Goal: Task Accomplishment & Management: Manage account settings

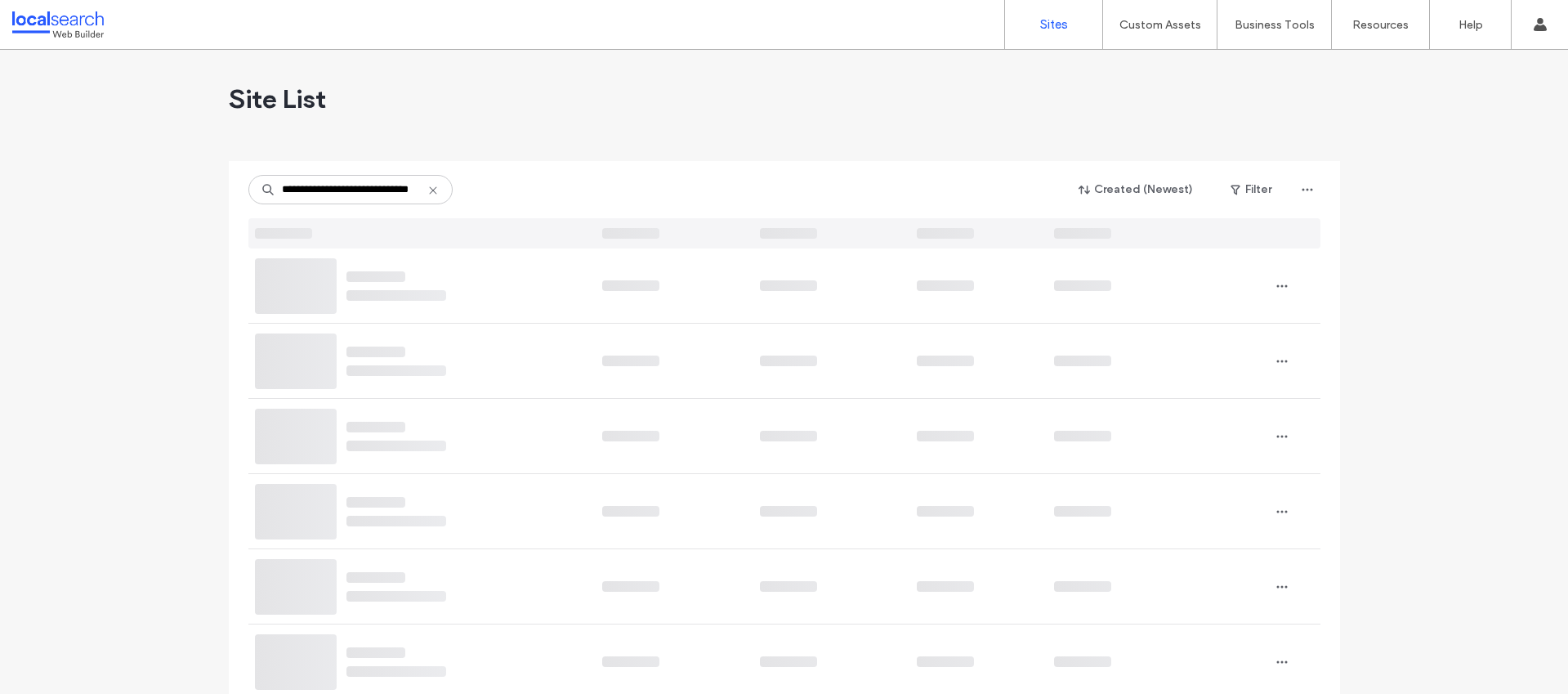
scroll to position [0, 36]
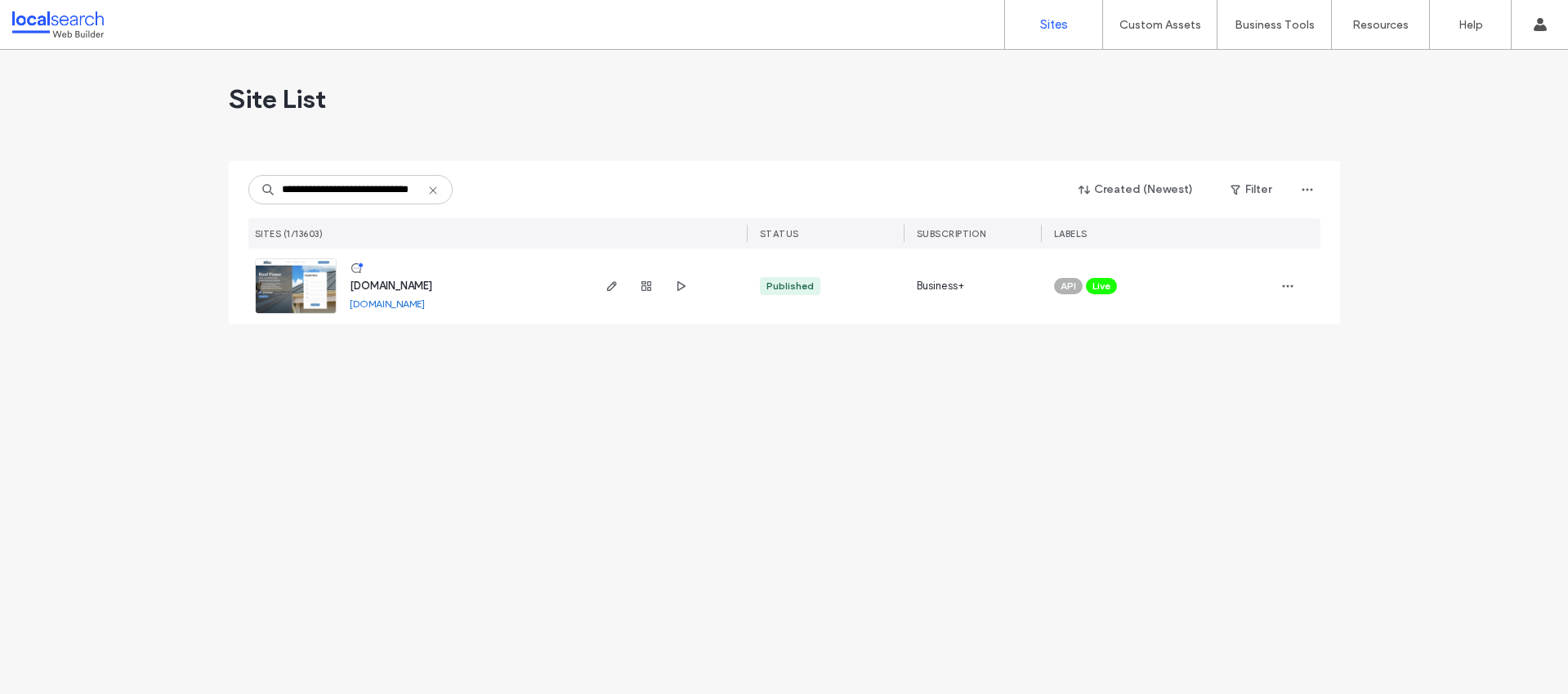
type input "**********"
click at [424, 286] on span "[DOMAIN_NAME]" at bounding box center [390, 286] width 82 height 12
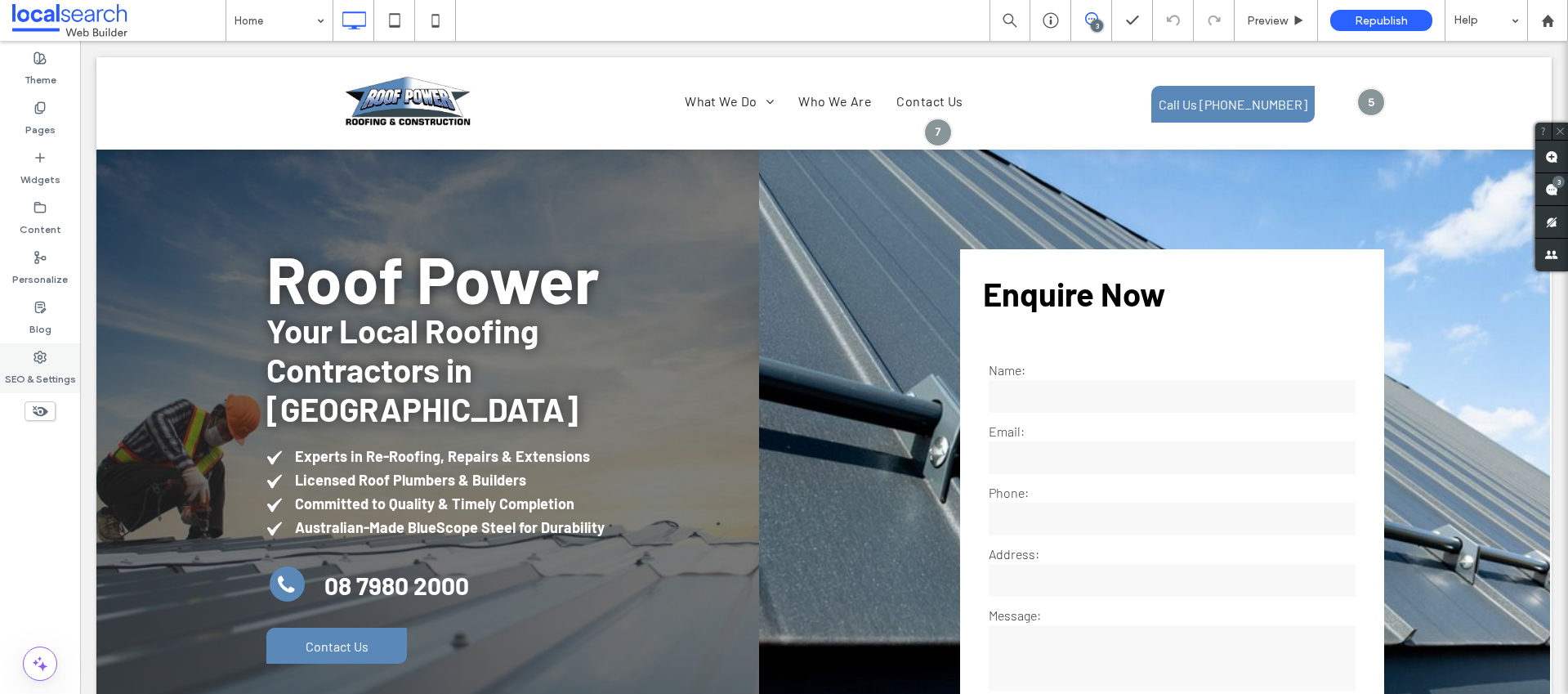
click at [51, 356] on div "SEO & Settings" at bounding box center [40, 368] width 80 height 50
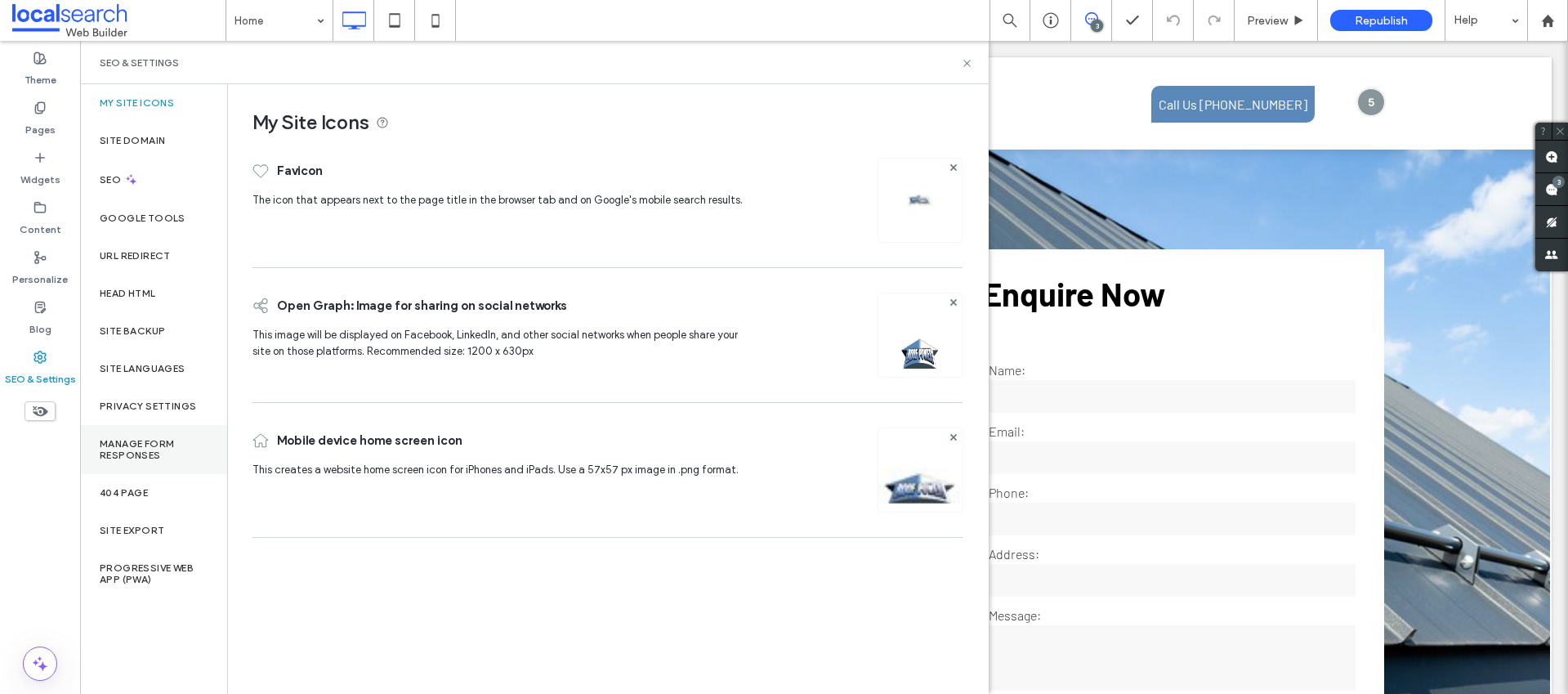
click at [157, 438] on label "Manage Form Responses" at bounding box center [153, 449] width 108 height 23
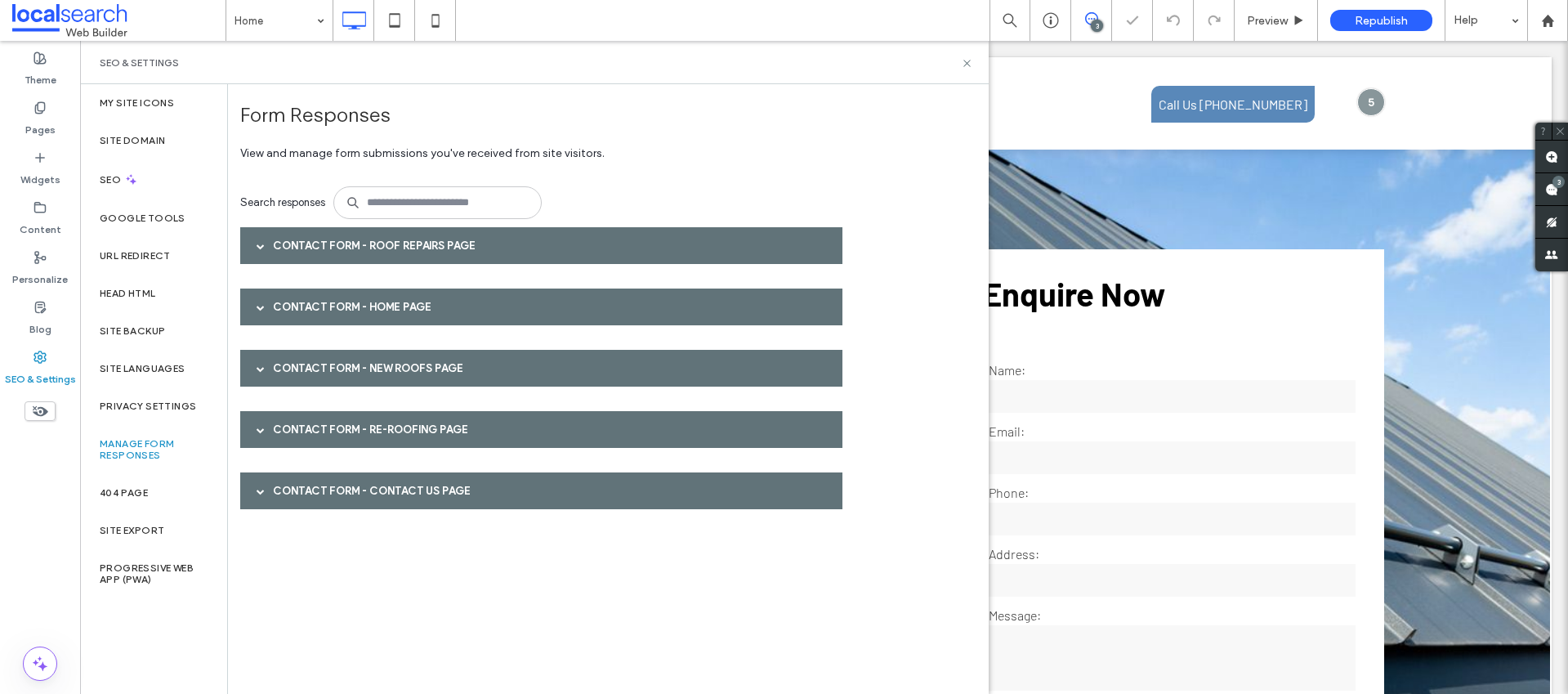
click at [390, 238] on div "Contact Form - Roof Repairs page" at bounding box center [541, 245] width 602 height 37
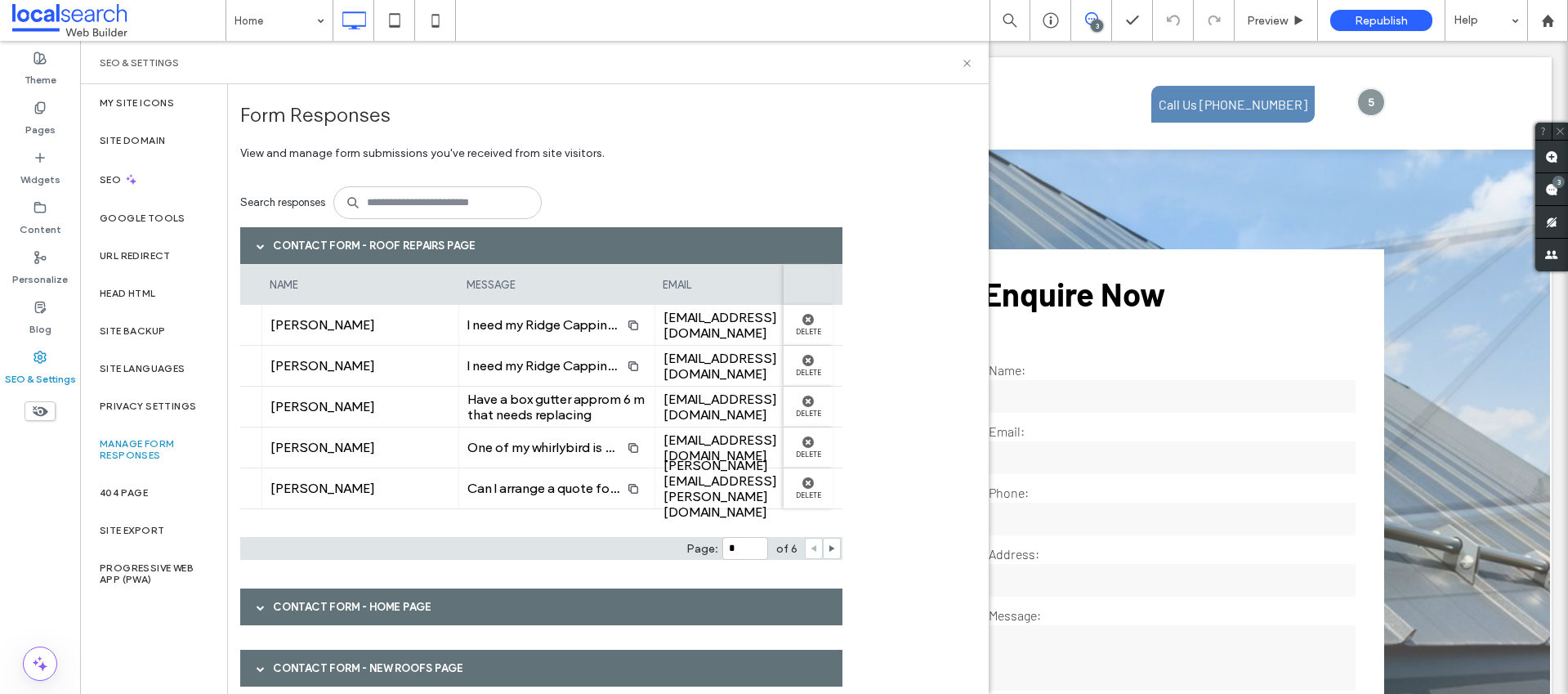
scroll to position [142, 0]
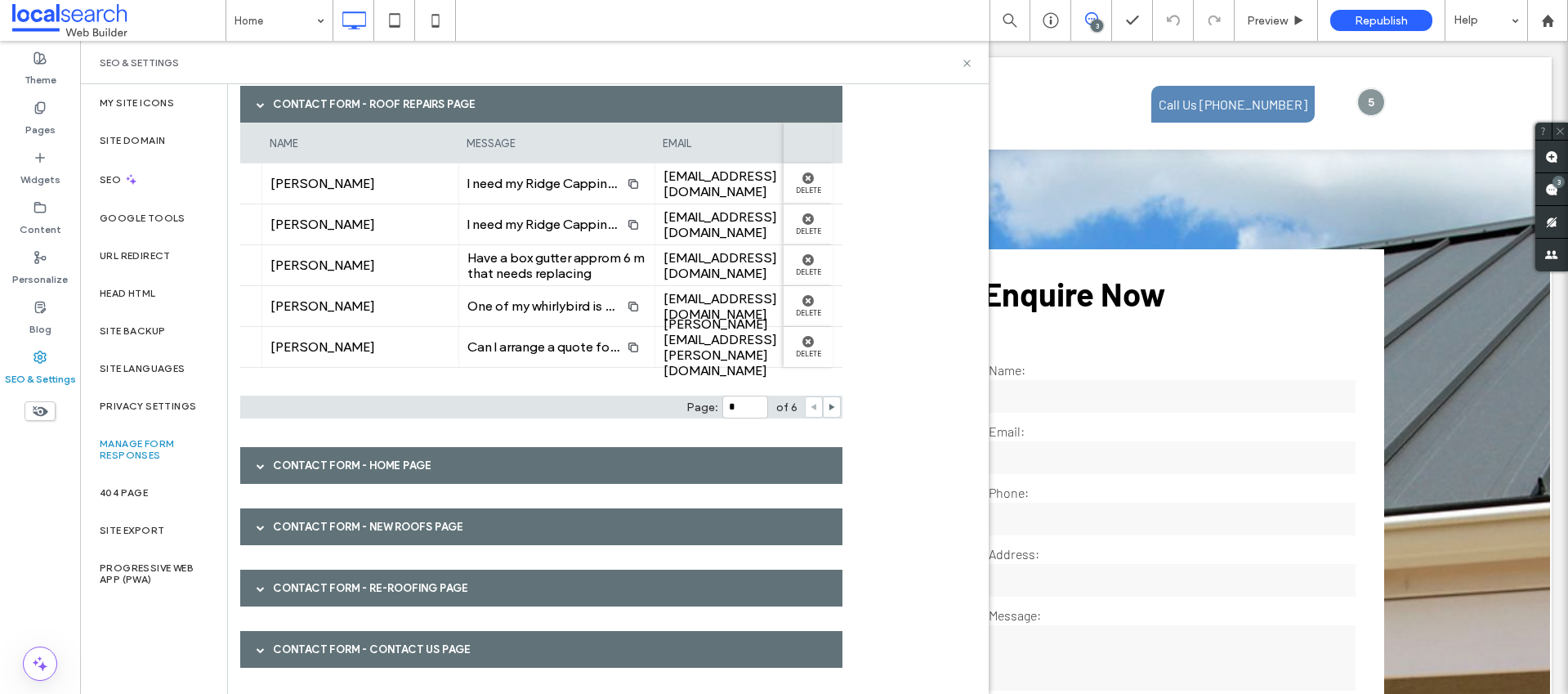
click at [419, 464] on div "Contact Form - Home page" at bounding box center [541, 465] width 602 height 37
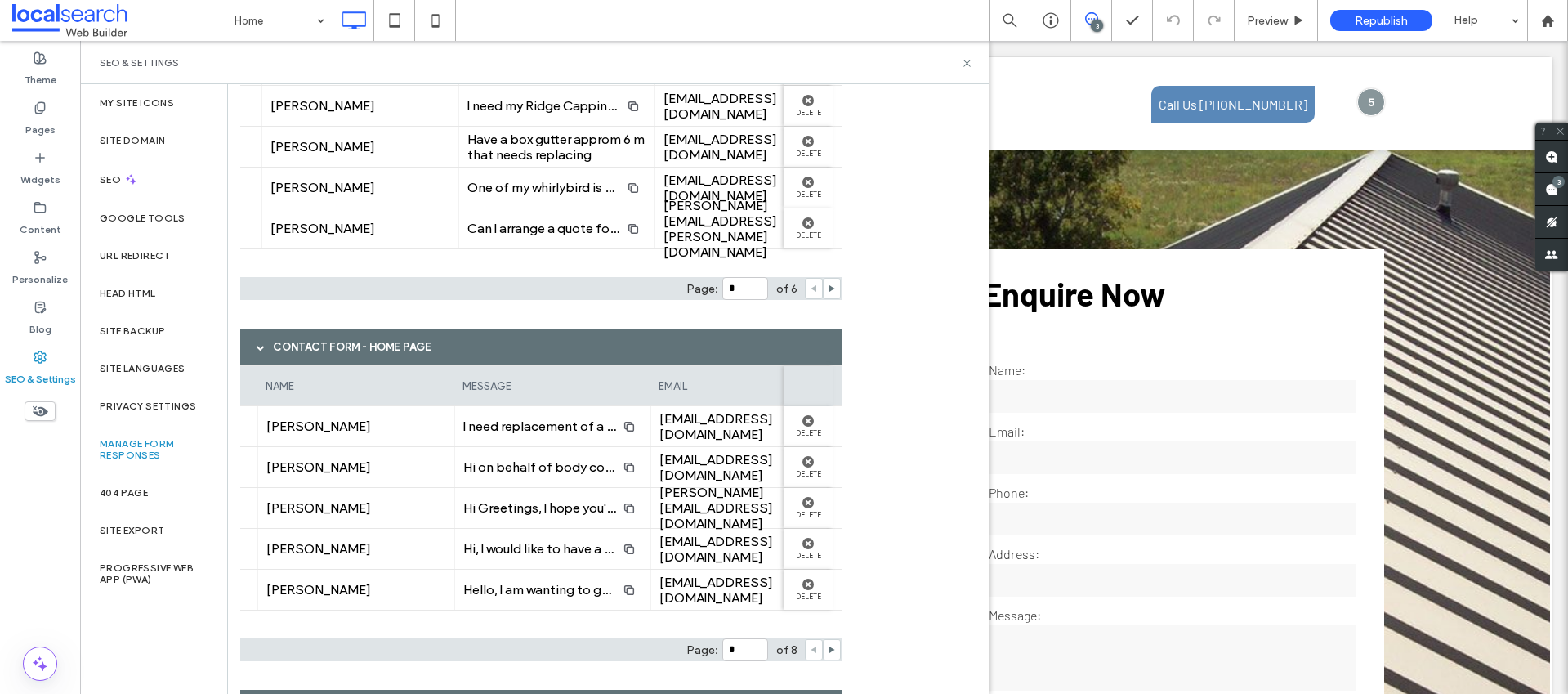
scroll to position [0, 553]
